Goal: Navigation & Orientation: Find specific page/section

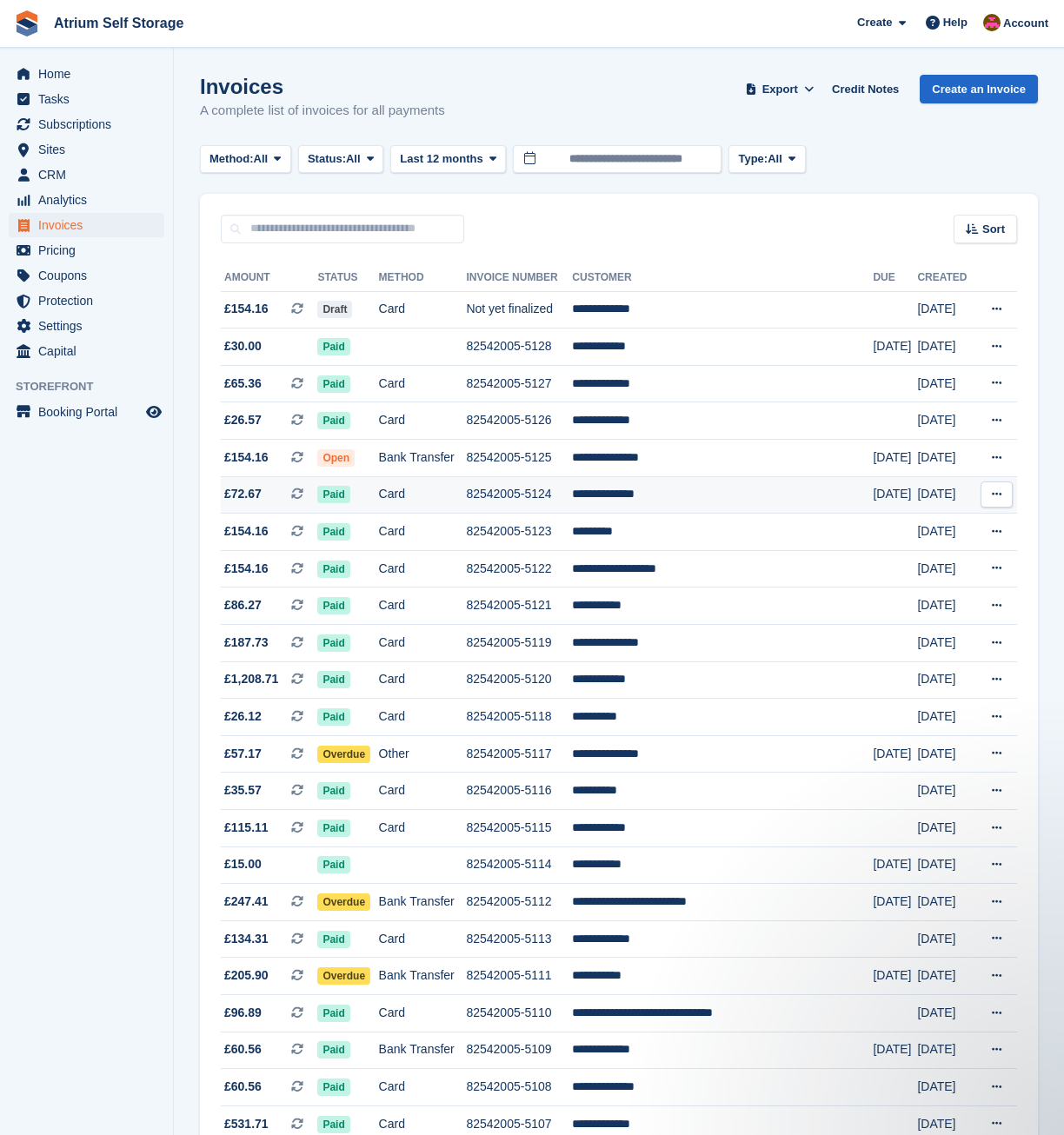
click at [651, 485] on td "**********" at bounding box center [722, 494] width 300 height 37
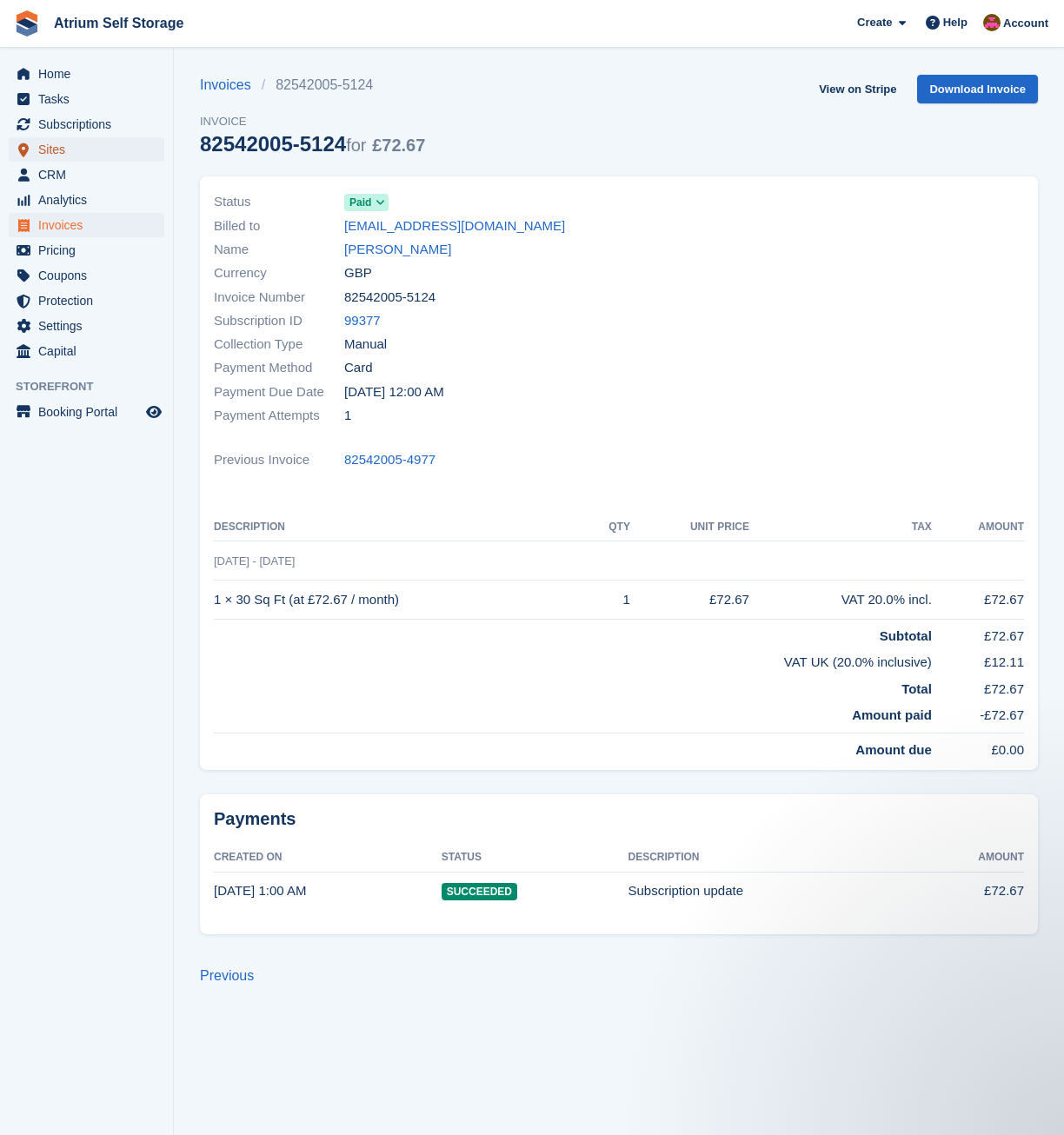
click at [71, 153] on span "Sites" at bounding box center [90, 150] width 104 height 24
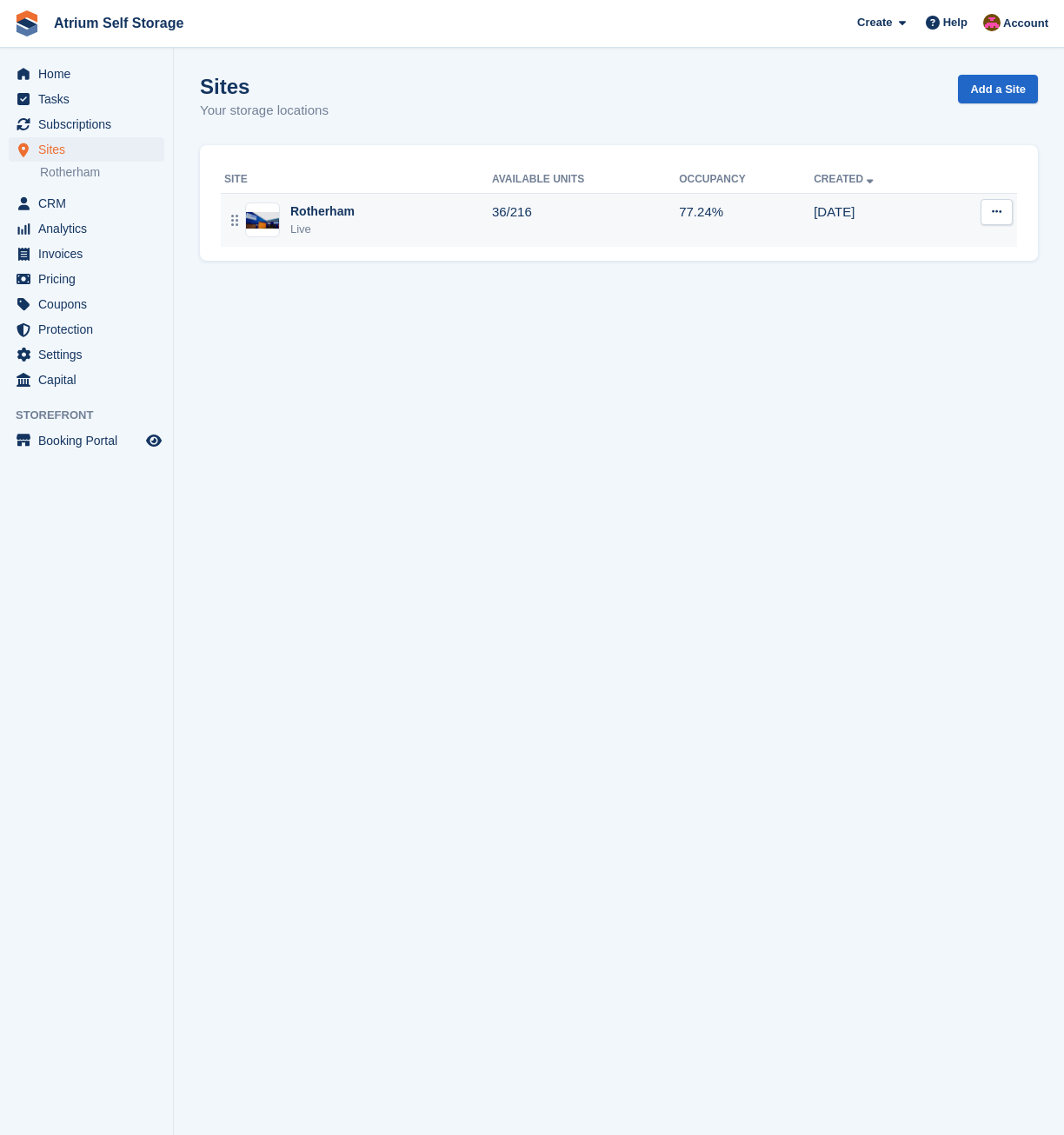
click at [535, 217] on td "36/216" at bounding box center [585, 220] width 187 height 54
